Goal: Information Seeking & Learning: Learn about a topic

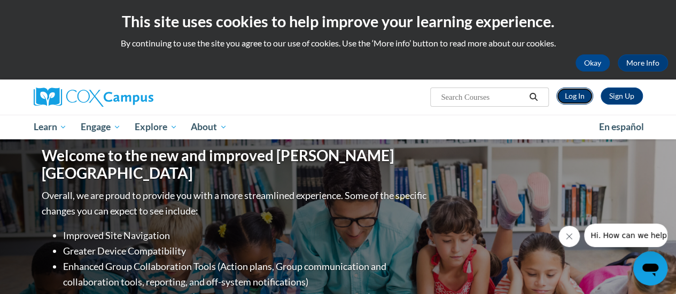
click at [577, 99] on link "Log In" at bounding box center [574, 96] width 37 height 17
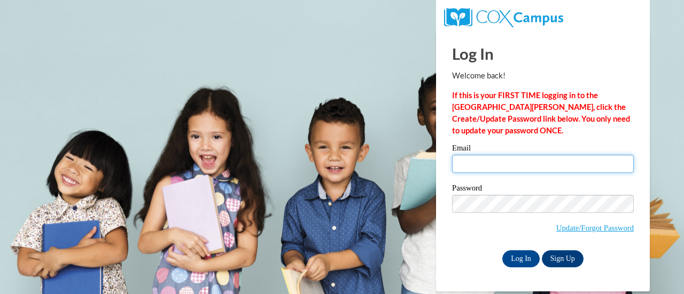
click at [544, 159] on input "Email" at bounding box center [543, 164] width 182 height 18
type input "[PERSON_NAME][EMAIL_ADDRESS][PERSON_NAME][DOMAIN_NAME]"
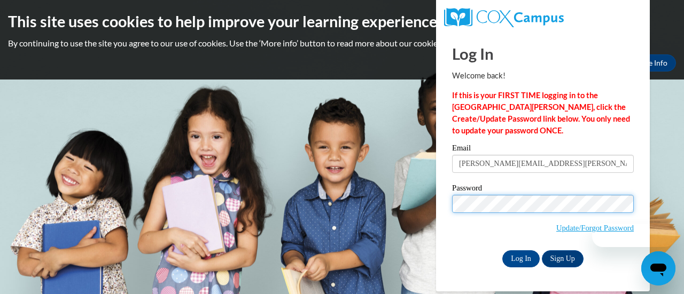
click at [502, 250] on input "Log In" at bounding box center [520, 258] width 37 height 17
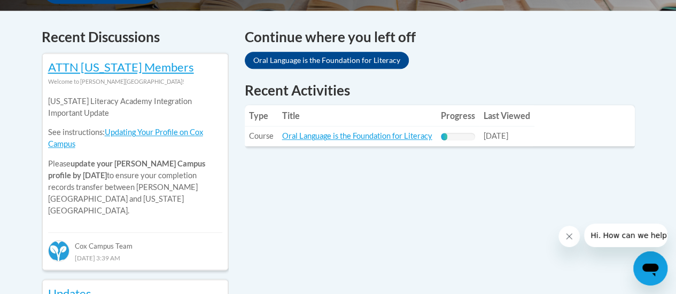
scroll to position [445, 0]
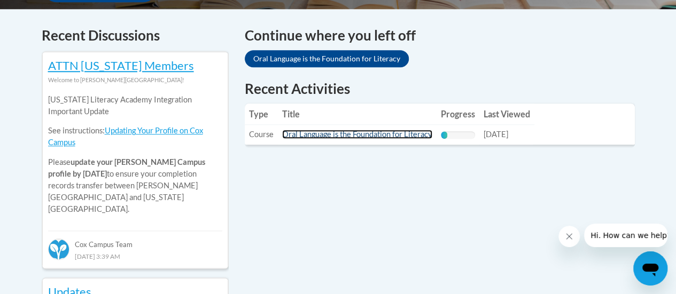
click at [397, 139] on link "Oral Language is the Foundation for Literacy" at bounding box center [357, 134] width 150 height 9
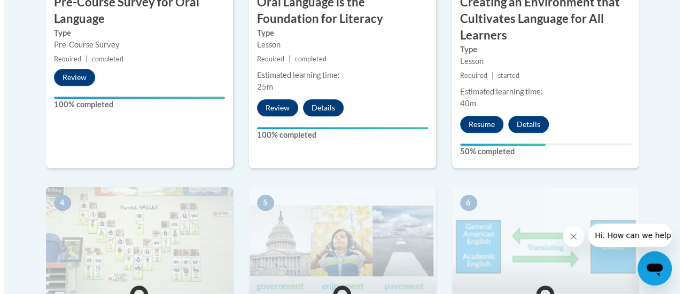
scroll to position [508, 0]
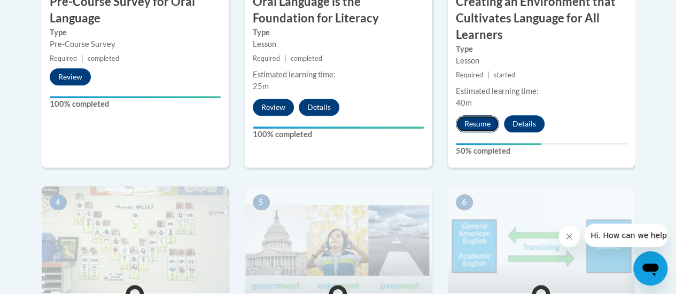
click at [477, 120] on button "Resume" at bounding box center [477, 123] width 43 height 17
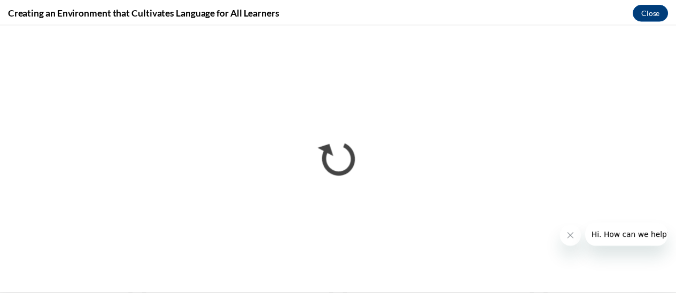
scroll to position [0, 0]
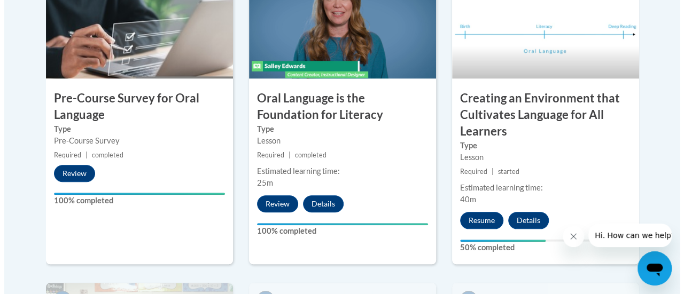
scroll to position [412, 0]
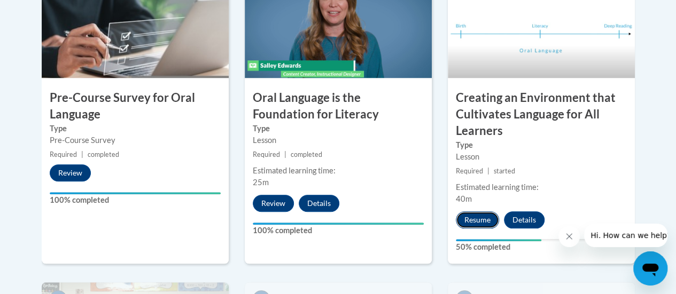
click at [468, 219] on button "Resume" at bounding box center [477, 219] width 43 height 17
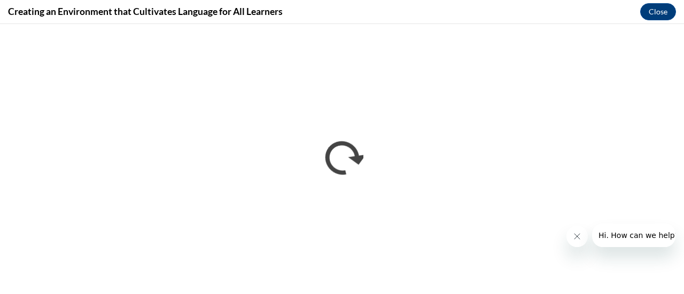
scroll to position [0, 0]
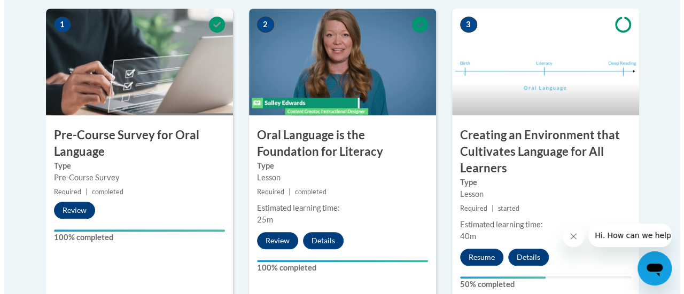
scroll to position [427, 0]
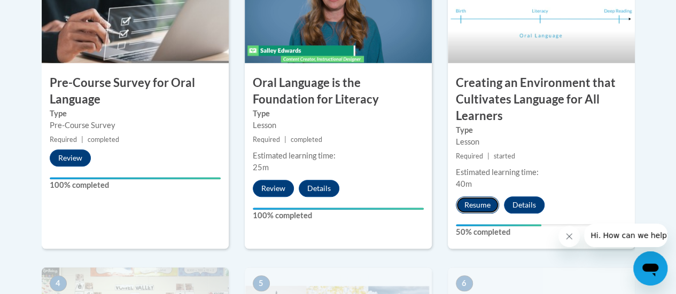
click at [475, 200] on button "Resume" at bounding box center [477, 205] width 43 height 17
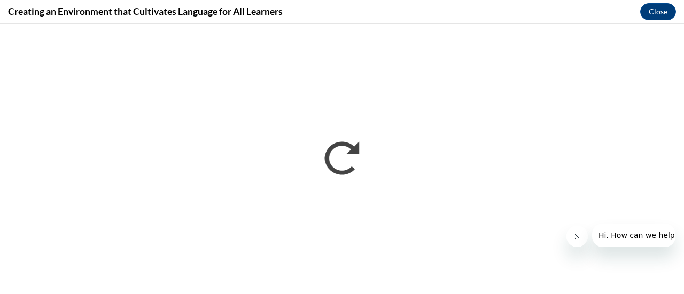
scroll to position [0, 0]
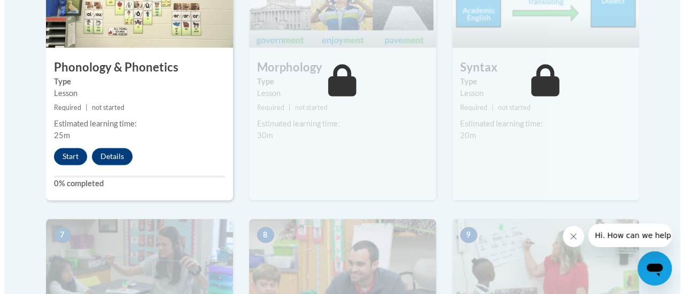
scroll to position [763, 0]
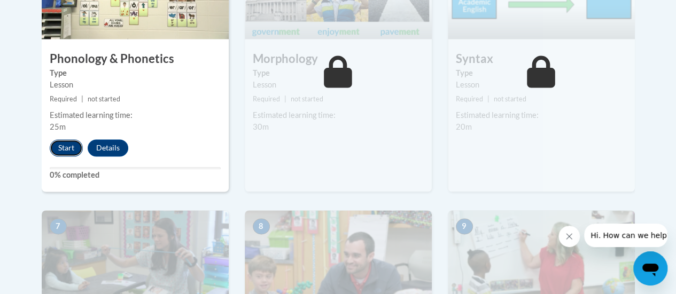
click at [68, 142] on button "Start" at bounding box center [66, 147] width 33 height 17
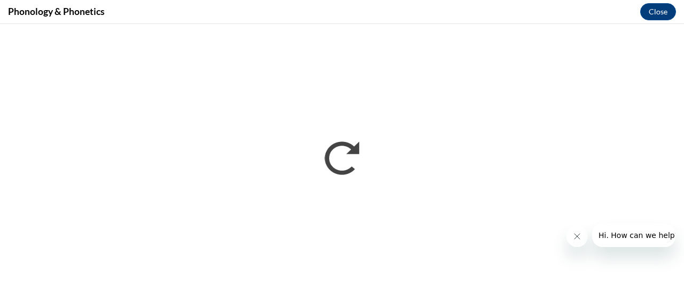
scroll to position [0, 0]
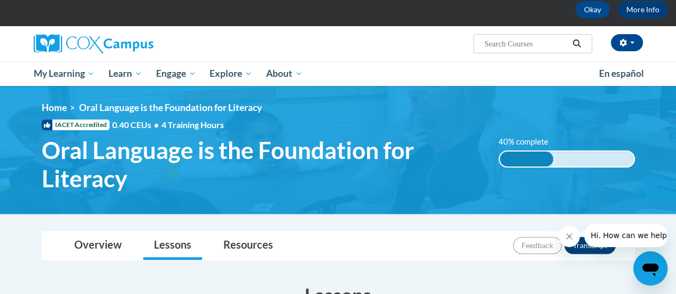
scroll to position [65, 0]
